Goal: Information Seeking & Learning: Learn about a topic

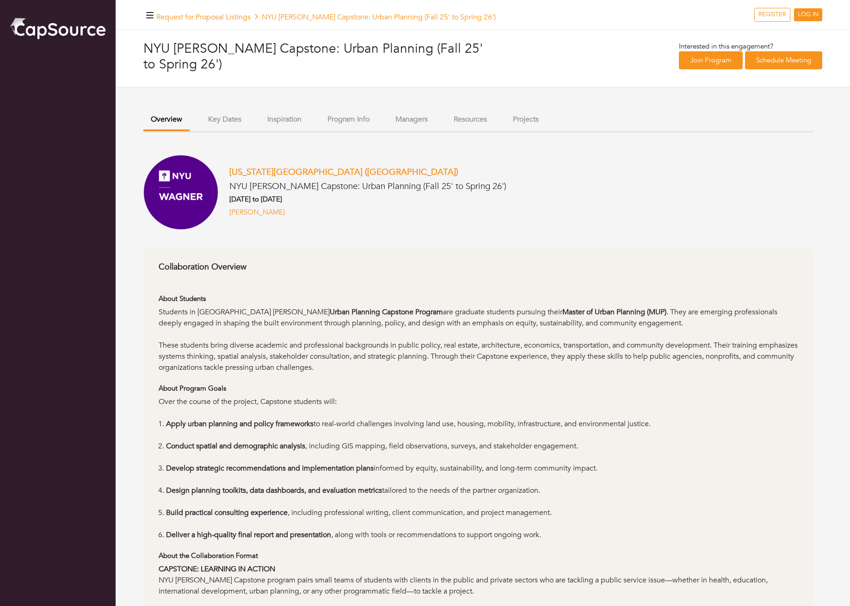
click at [229, 123] on button "Key Dates" at bounding box center [225, 120] width 48 height 20
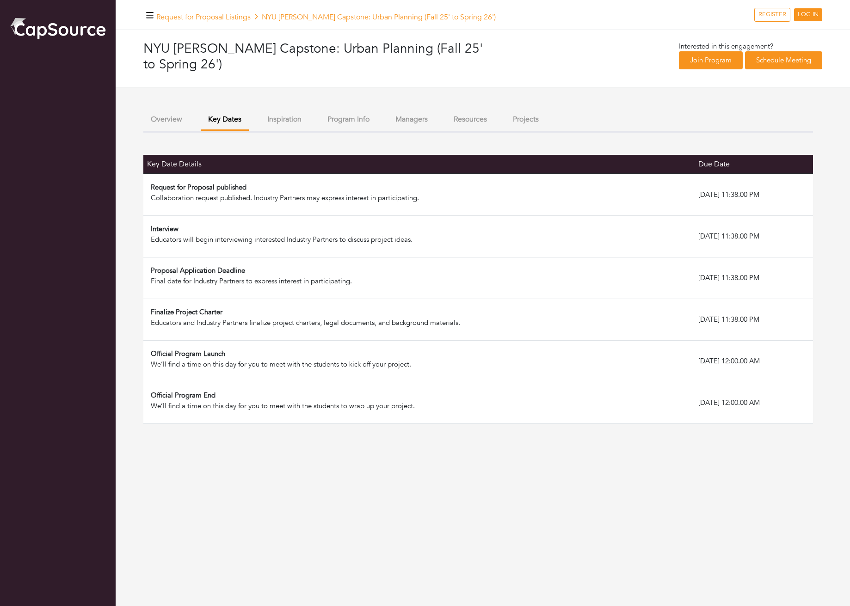
click at [294, 124] on button "Inspiration" at bounding box center [284, 120] width 49 height 20
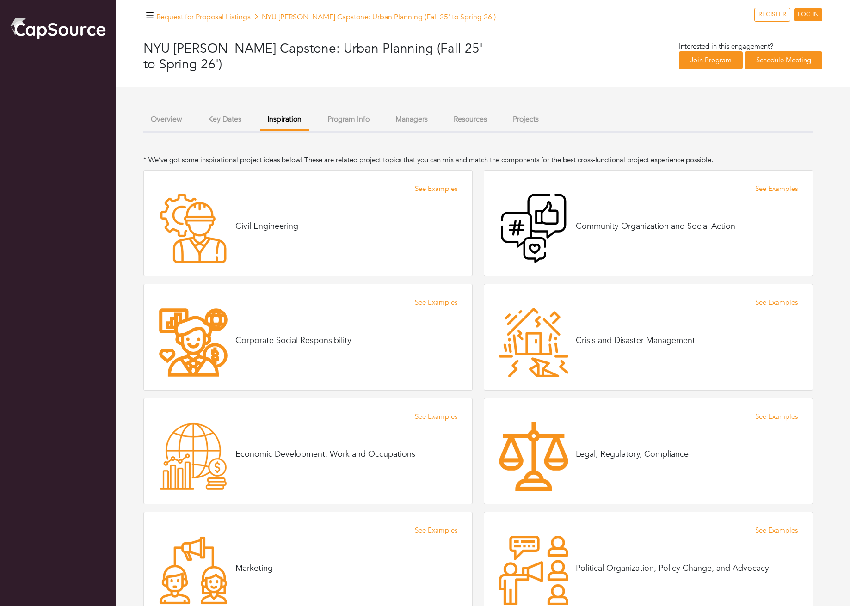
click at [343, 122] on button "Program Info" at bounding box center [348, 120] width 57 height 20
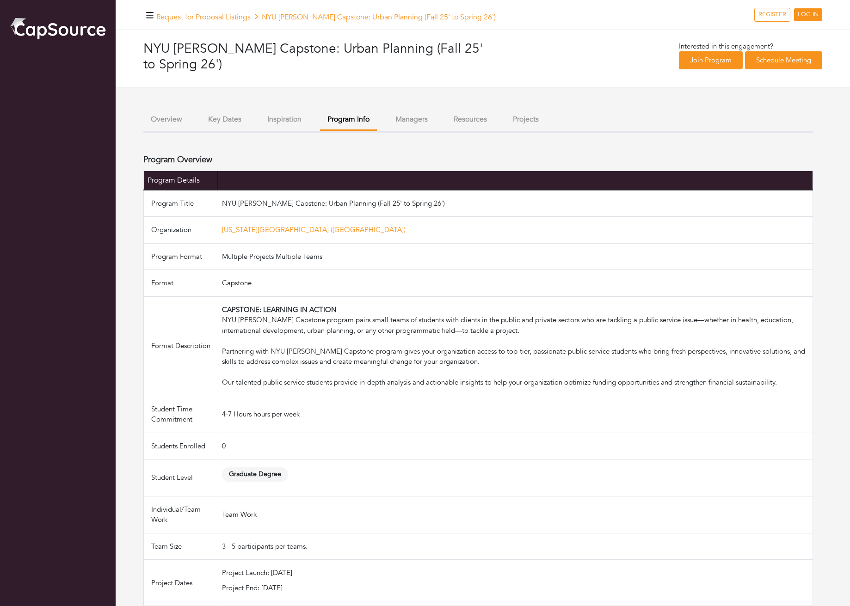
click at [156, 123] on button "Overview" at bounding box center [166, 120] width 46 height 20
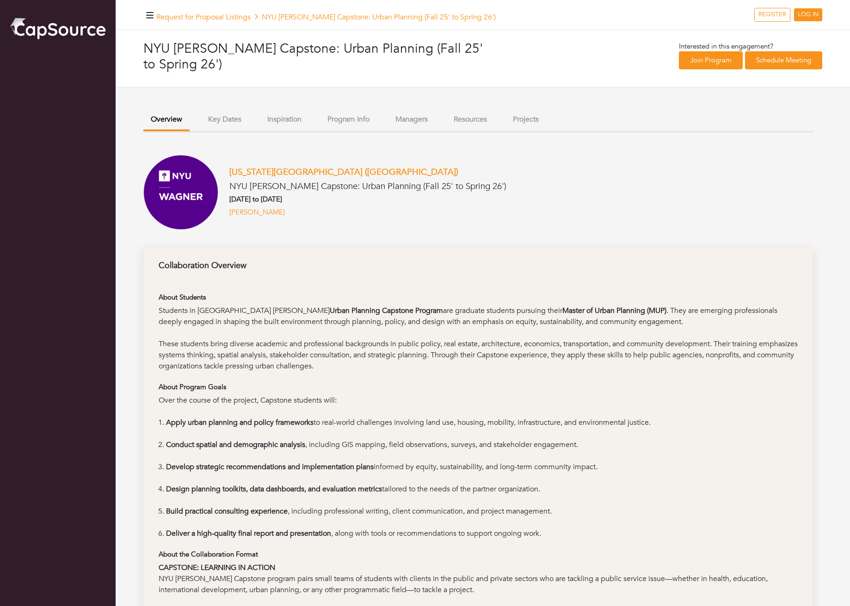
scroll to position [28, 0]
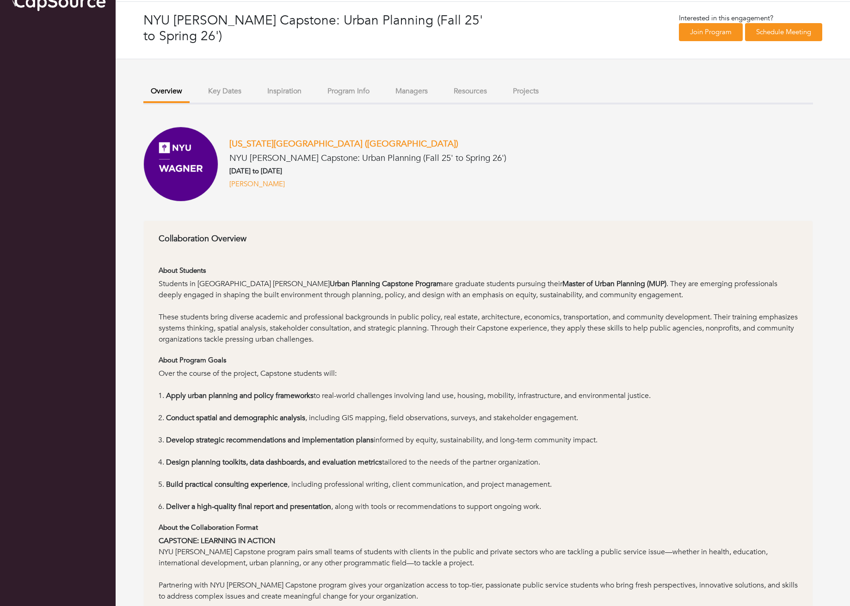
click at [222, 93] on button "Key Dates" at bounding box center [225, 91] width 48 height 20
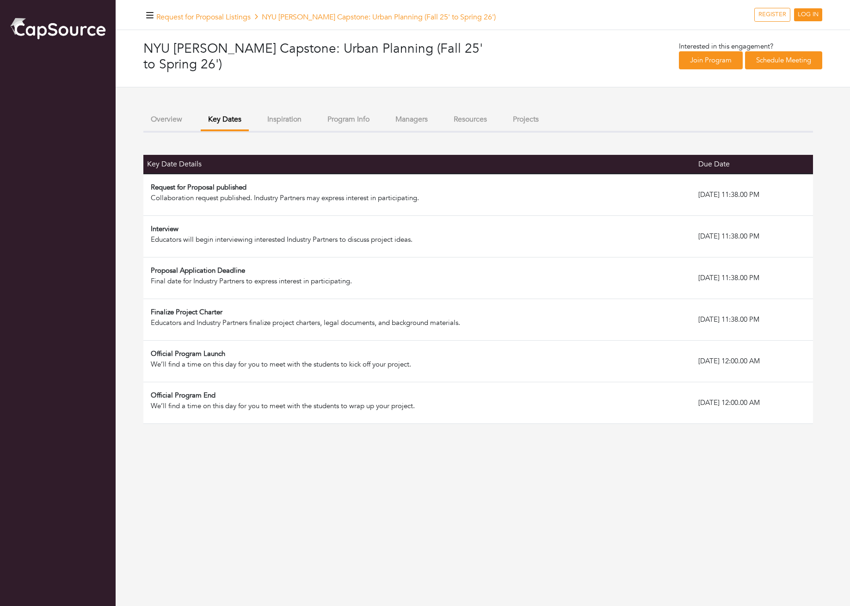
click at [167, 124] on button "Overview" at bounding box center [166, 120] width 46 height 20
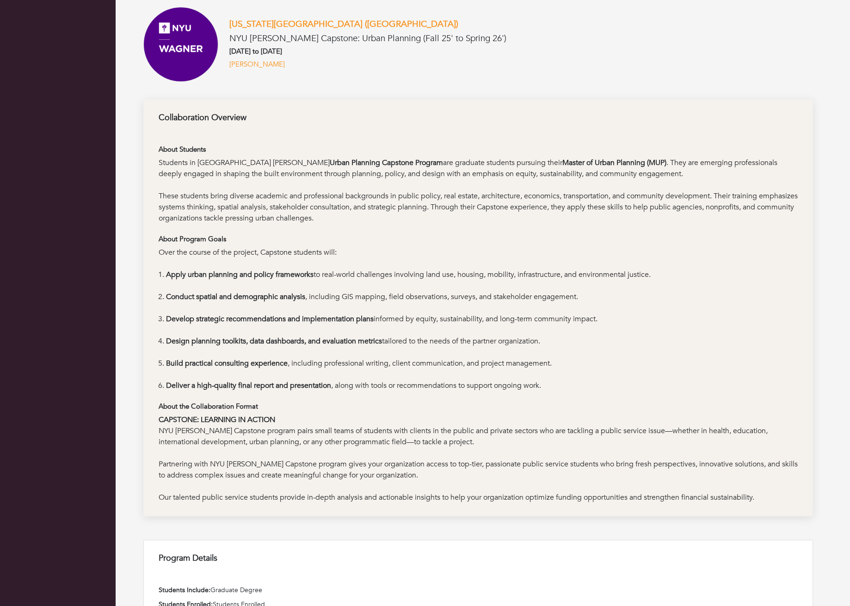
scroll to position [168, 0]
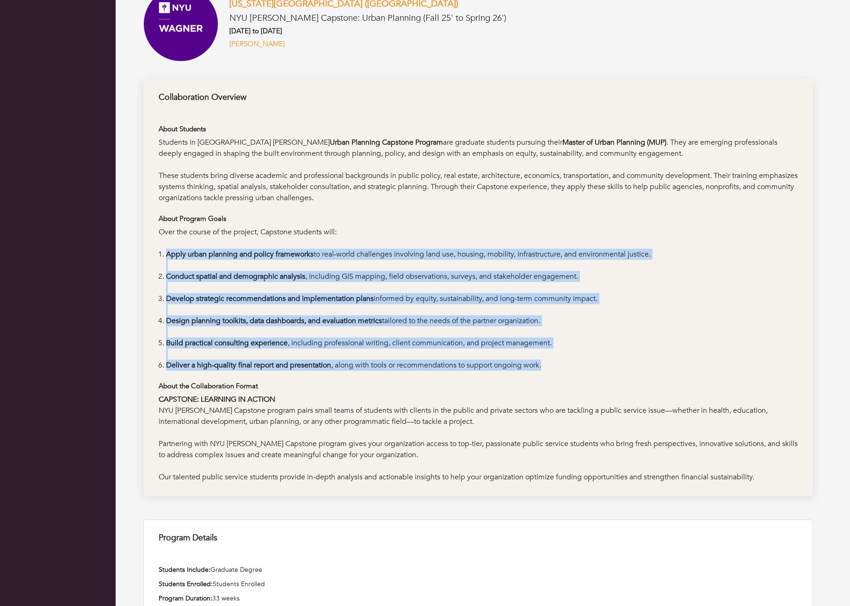
drag, startPoint x: 159, startPoint y: 258, endPoint x: 157, endPoint y: 374, distance: 116.1
click at [157, 374] on div "Collaboration Overview About Students Students in [GEOGRAPHIC_DATA] [PERSON_NAM…" at bounding box center [478, 287] width 670 height 417
drag, startPoint x: 167, startPoint y: 378, endPoint x: 155, endPoint y: 253, distance: 125.0
click at [155, 253] on div "Collaboration Overview About Students Students in [GEOGRAPHIC_DATA] [PERSON_NAM…" at bounding box center [478, 287] width 670 height 417
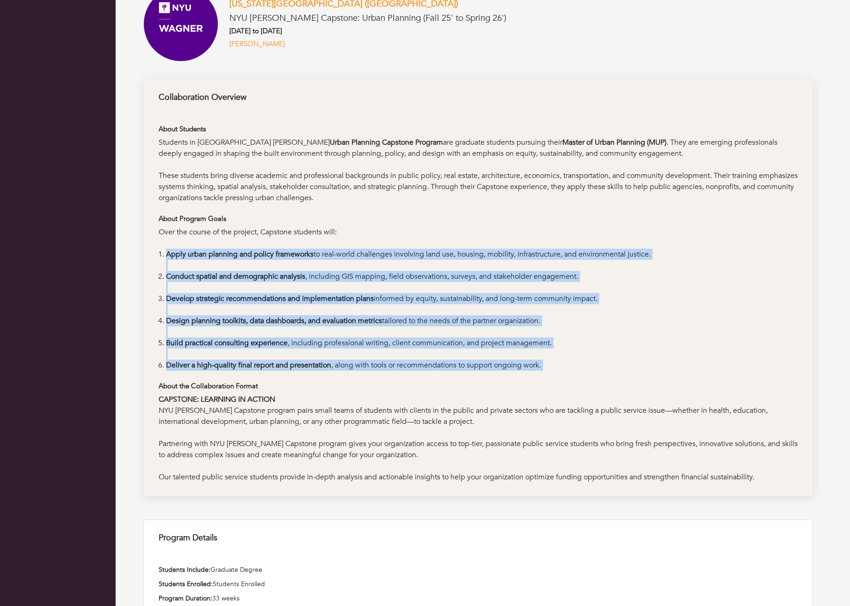
click at [155, 253] on div "Collaboration Overview About Students Students in [GEOGRAPHIC_DATA] [PERSON_NAM…" at bounding box center [478, 287] width 670 height 417
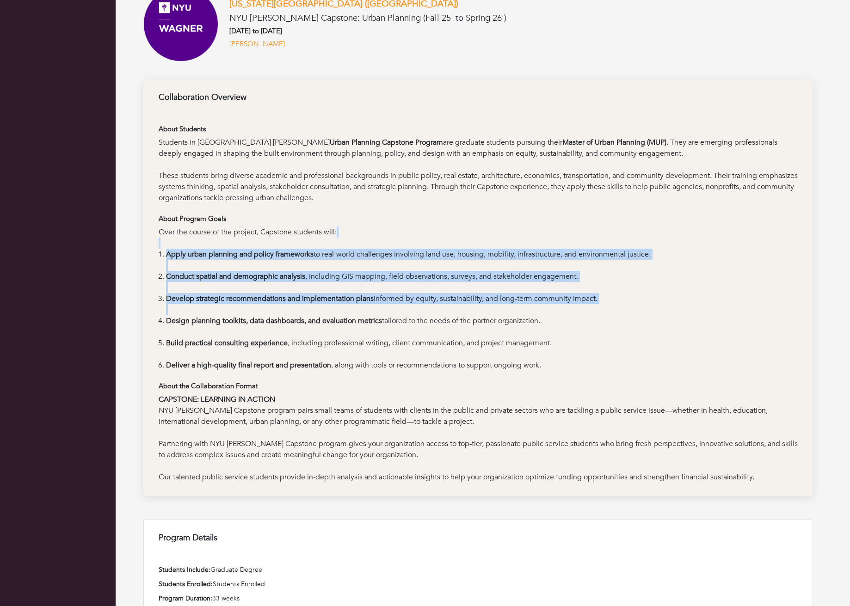
drag, startPoint x: 165, startPoint y: 247, endPoint x: 160, endPoint y: 341, distance: 94.5
click at [160, 326] on div "Over the course of the project, Capstone students will: Apply urban planning an…" at bounding box center [478, 299] width 639 height 144
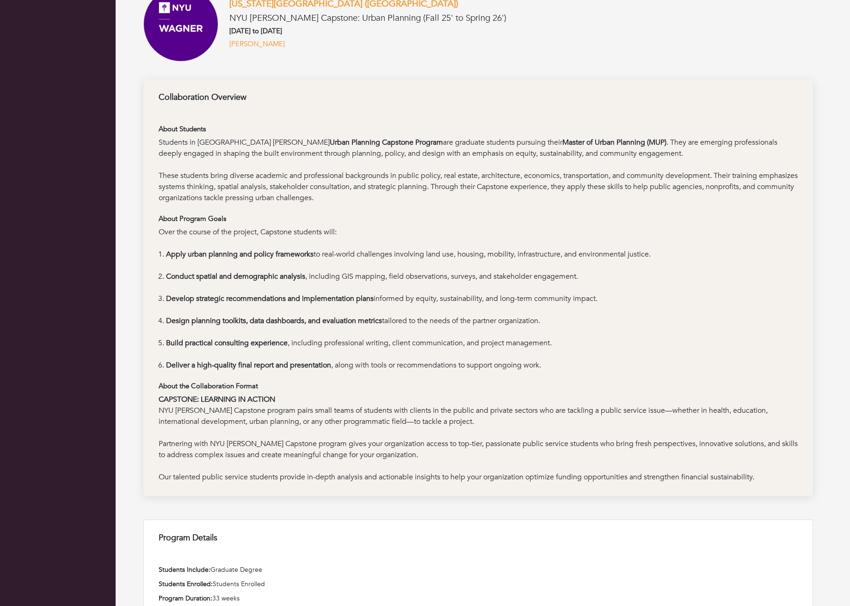
click at [158, 371] on div "Collaboration Overview About Students Students in [GEOGRAPHIC_DATA] [PERSON_NAM…" at bounding box center [478, 287] width 670 height 417
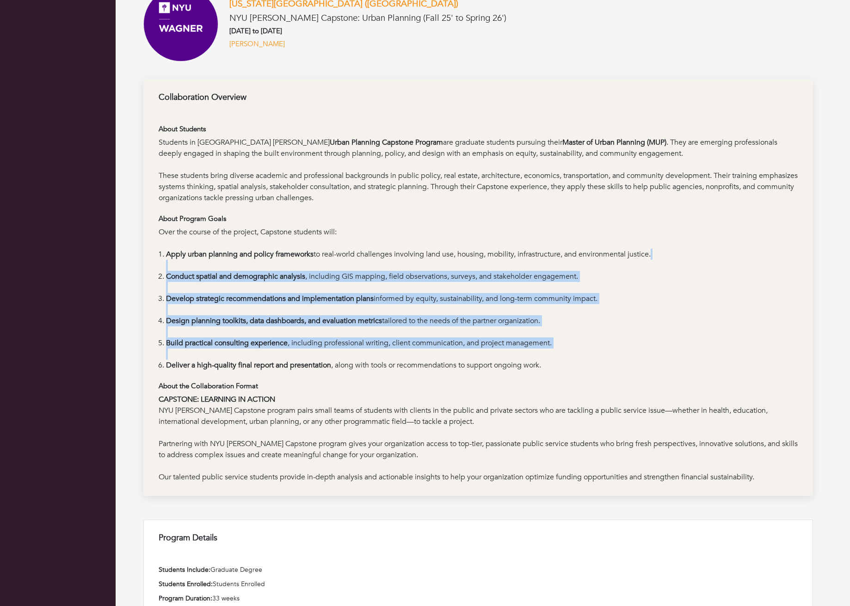
drag, startPoint x: 167, startPoint y: 370, endPoint x: 165, endPoint y: 262, distance: 108.3
click at [165, 262] on ol "Apply urban planning and policy frameworks to real-world challenges involving l…" at bounding box center [478, 310] width 639 height 122
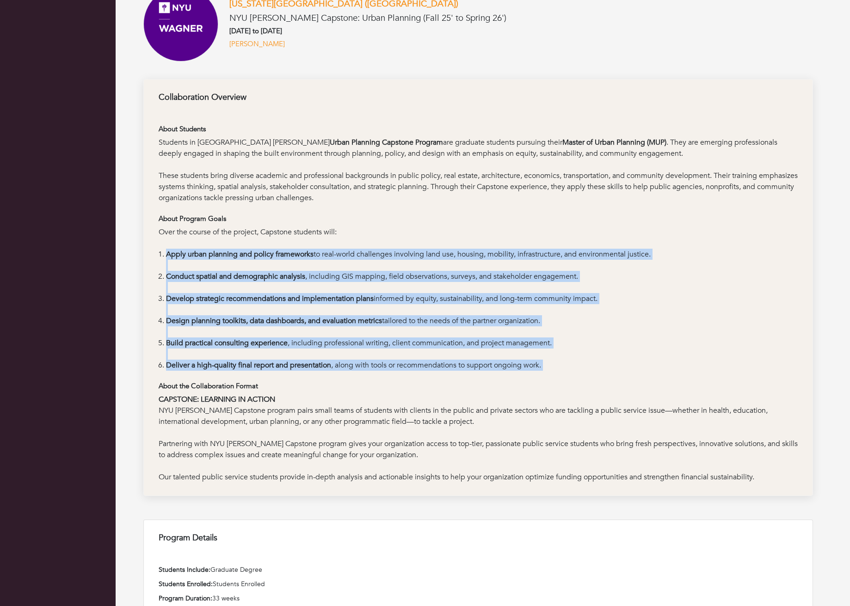
drag, startPoint x: 161, startPoint y: 252, endPoint x: 158, endPoint y: 377, distance: 125.8
click at [158, 377] on div "Collaboration Overview About Students Students in [GEOGRAPHIC_DATA] [PERSON_NAM…" at bounding box center [478, 287] width 670 height 417
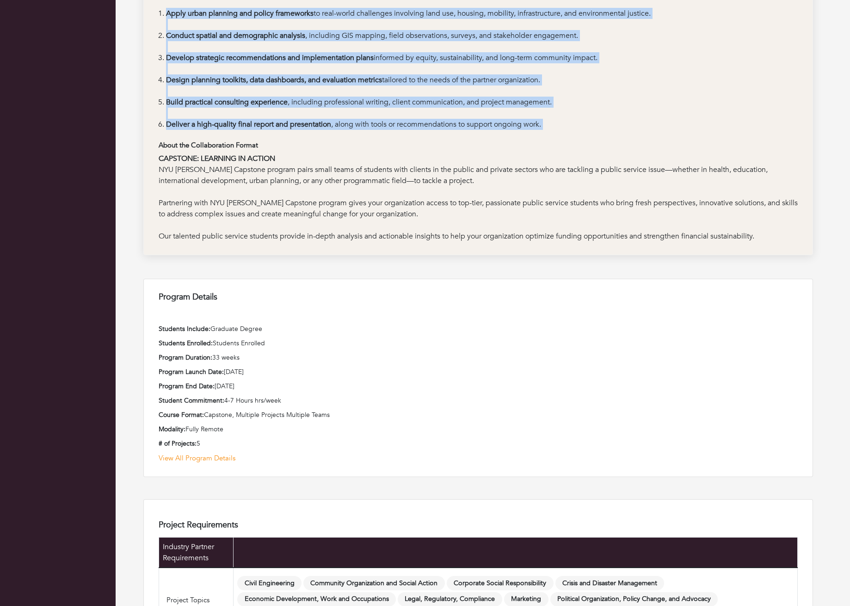
scroll to position [445, 0]
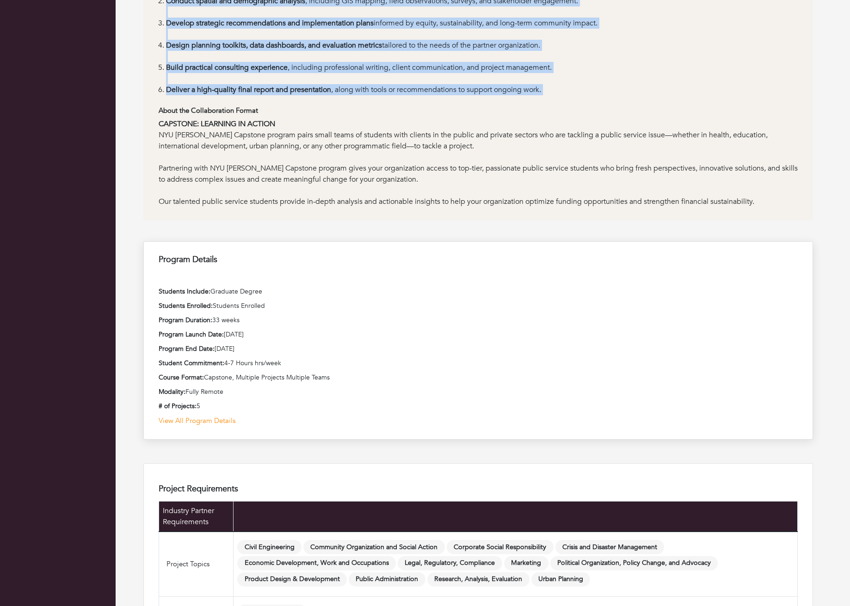
drag, startPoint x: 287, startPoint y: 368, endPoint x: 224, endPoint y: 366, distance: 63.4
click at [223, 366] on p "Student Commitment: 4-7 Hours hrs/week" at bounding box center [478, 363] width 639 height 10
click at [224, 366] on p "Student Commitment: 4-7 Hours hrs/week" at bounding box center [478, 363] width 639 height 10
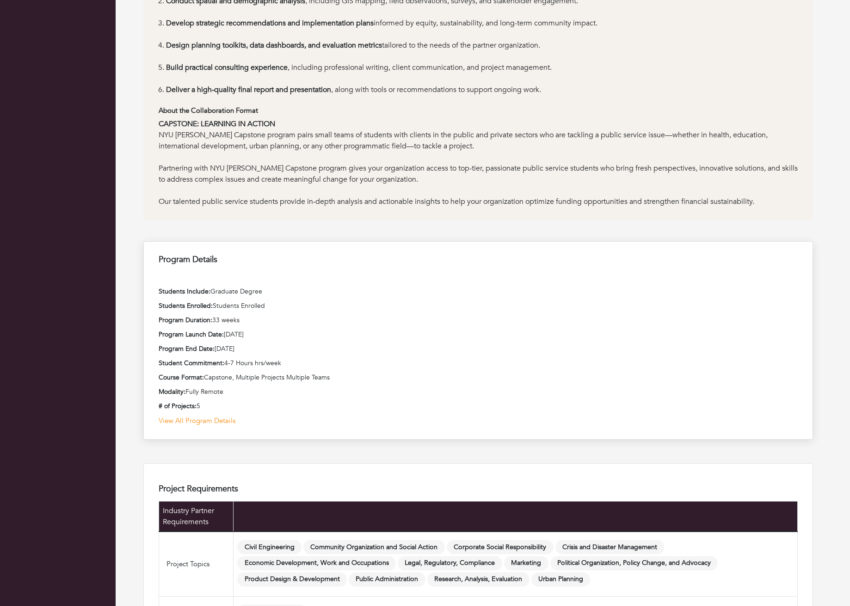
drag, startPoint x: 290, startPoint y: 365, endPoint x: 177, endPoint y: 365, distance: 113.3
click at [177, 365] on p "Student Commitment: 4-7 Hours hrs/week" at bounding box center [478, 363] width 639 height 10
click at [177, 365] on span "Student Commitment:" at bounding box center [192, 363] width 66 height 9
drag, startPoint x: 161, startPoint y: 364, endPoint x: 300, endPoint y: 364, distance: 138.8
click at [298, 364] on p "Student Commitment: 4-7 Hours hrs/week" at bounding box center [478, 363] width 639 height 10
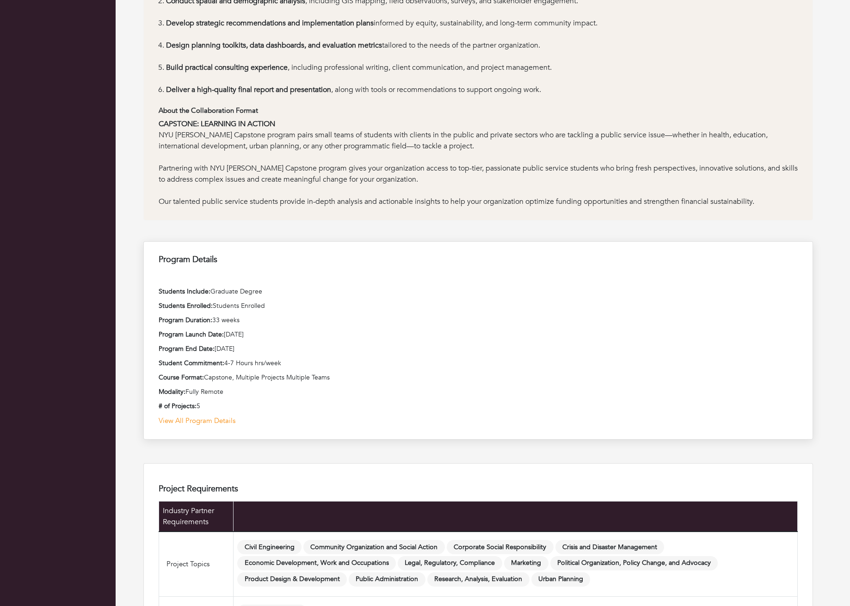
click at [300, 364] on p "Student Commitment: 4-7 Hours hrs/week" at bounding box center [478, 363] width 639 height 10
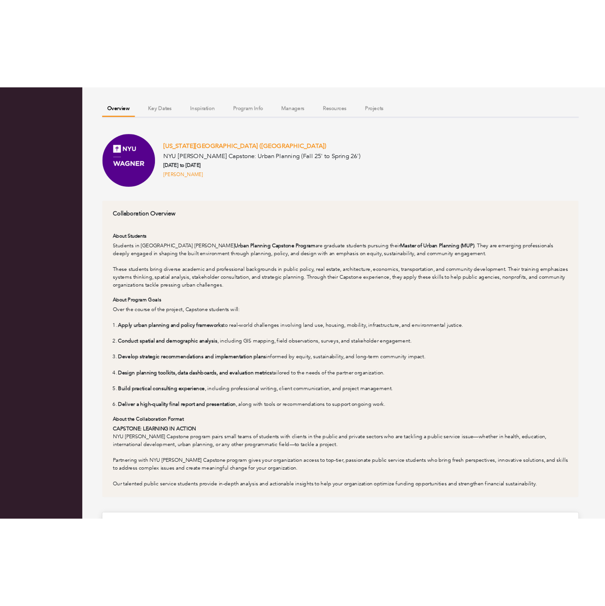
scroll to position [0, 0]
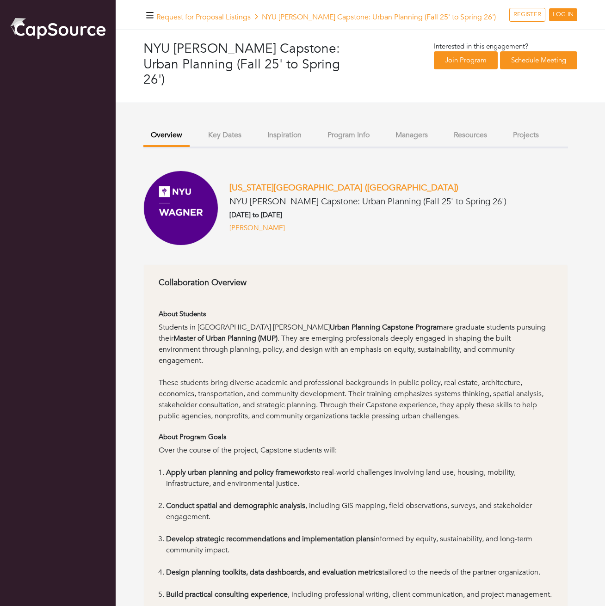
click at [294, 125] on button "Inspiration" at bounding box center [284, 135] width 49 height 20
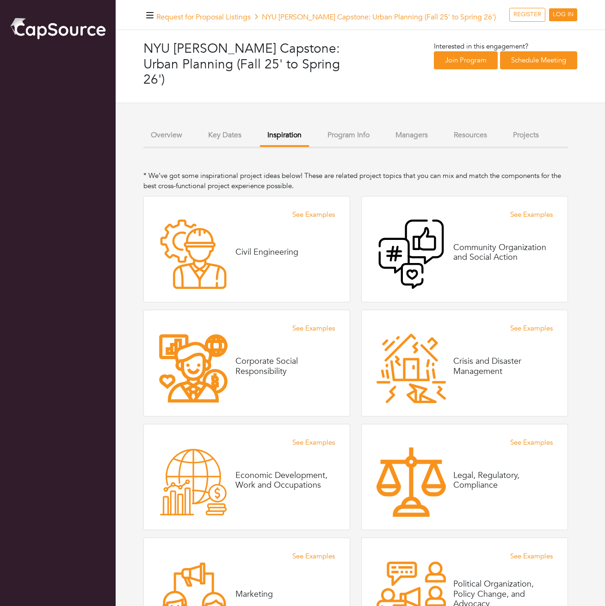
click at [376, 125] on button "Program Info" at bounding box center [348, 135] width 57 height 20
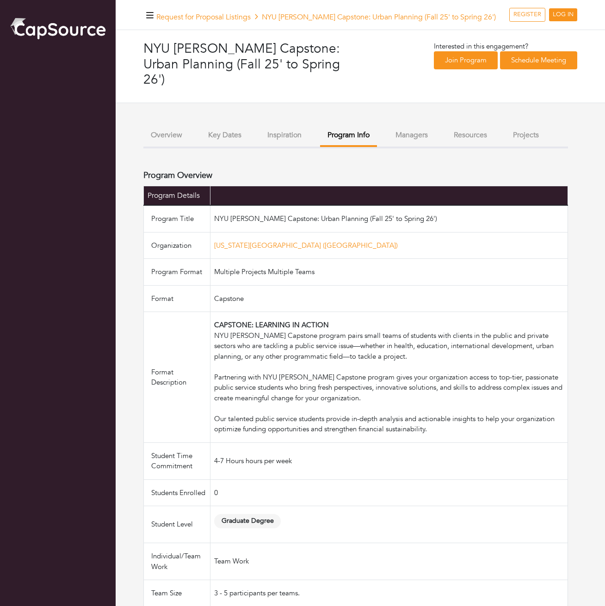
click at [408, 130] on li "Managers" at bounding box center [411, 135] width 47 height 21
click at [408, 125] on button "Managers" at bounding box center [411, 135] width 47 height 20
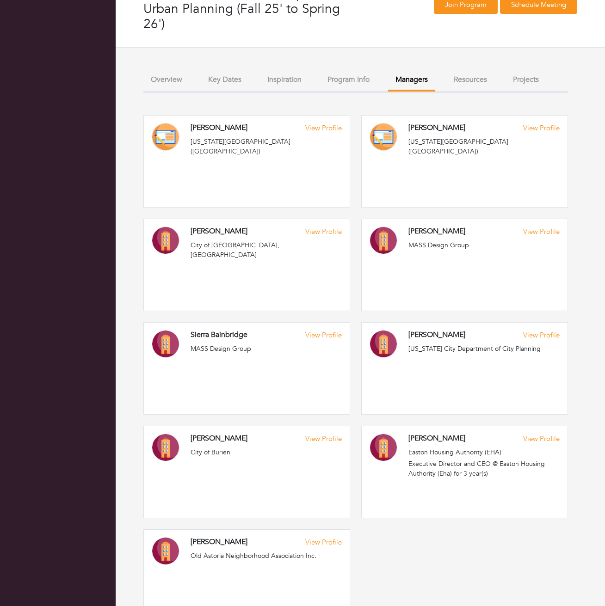
scroll to position [54, 0]
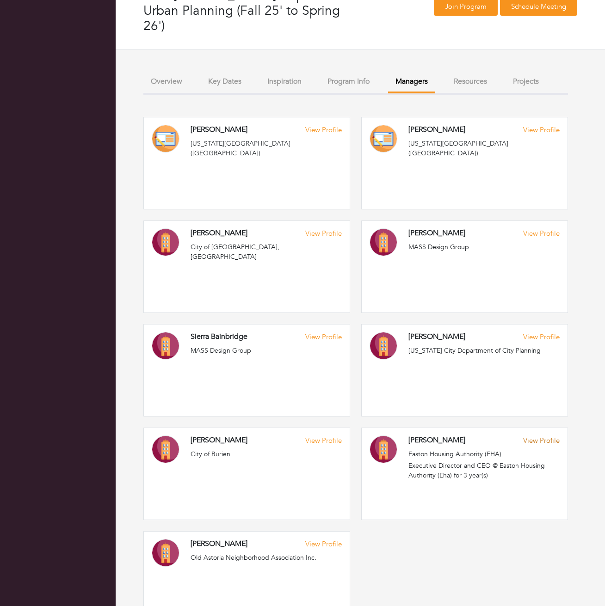
click at [532, 436] on link "View Profile" at bounding box center [541, 441] width 37 height 11
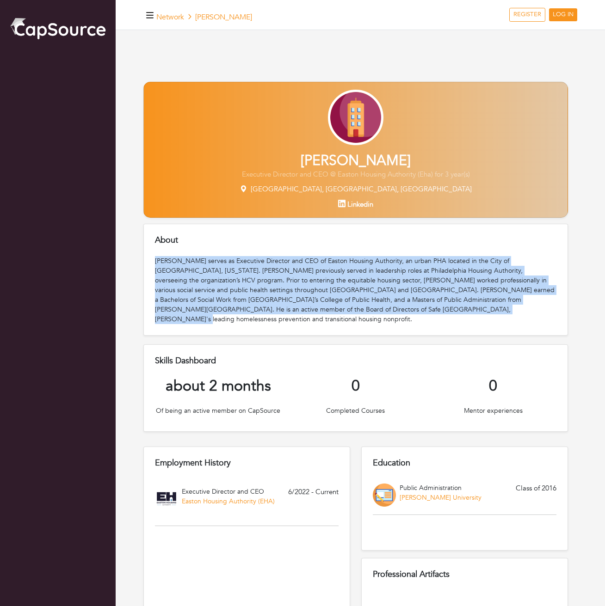
drag, startPoint x: 330, startPoint y: 316, endPoint x: 333, endPoint y: 242, distance: 74.1
click at [333, 241] on div "About Tyler Martin serves as Executive Director and CEO of Easton Housing Autho…" at bounding box center [355, 280] width 425 height 112
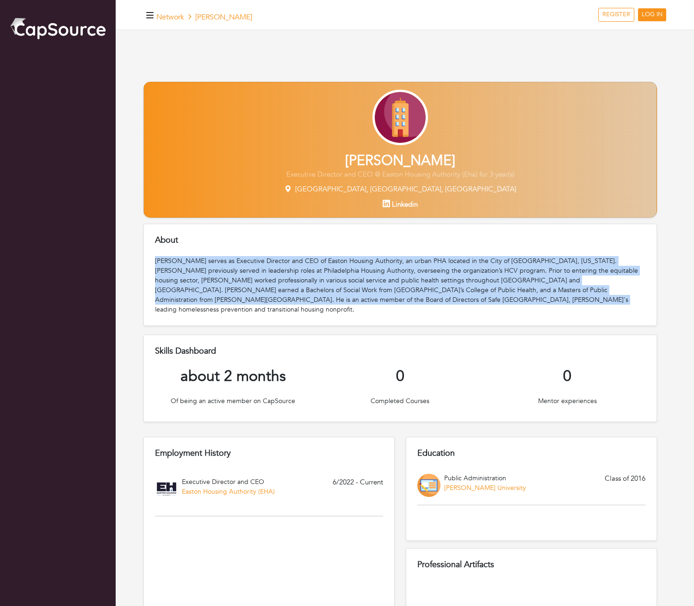
click at [222, 286] on div "Tyler Martin serves as Executive Director and CEO of Easton Housing Authority, …" at bounding box center [400, 285] width 490 height 58
drag, startPoint x: 317, startPoint y: 299, endPoint x: 313, endPoint y: 253, distance: 46.0
click at [313, 253] on div "About Tyler Martin serves as Executive Director and CEO of Easton Housing Autho…" at bounding box center [399, 275] width 513 height 103
